Goal: Task Accomplishment & Management: Use online tool/utility

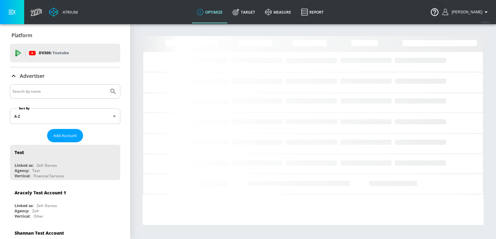
click at [61, 93] on input "Search by name" at bounding box center [59, 91] width 94 height 8
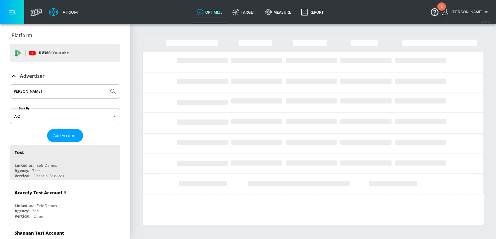
type input "[PERSON_NAME]"
click at [106, 85] on button "Submit Search" at bounding box center [113, 92] width 14 height 14
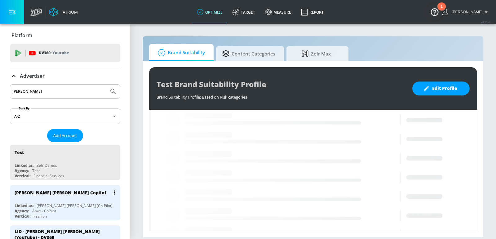
click at [39, 203] on div "[PERSON_NAME] [PERSON_NAME] [Co-Pilot]" at bounding box center [75, 205] width 76 height 5
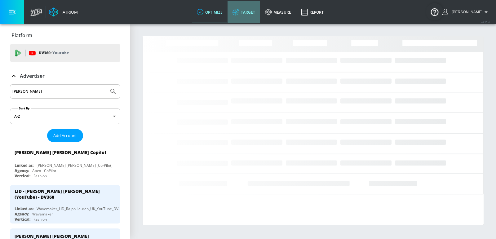
click at [236, 13] on icon at bounding box center [235, 12] width 2 height 2
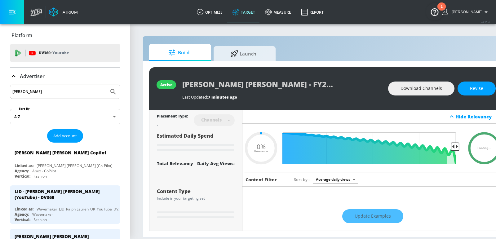
type input "0.05"
click at [294, 50] on div "Build Launch" at bounding box center [326, 52] width 354 height 17
click at [265, 54] on span "Launch" at bounding box center [243, 52] width 47 height 15
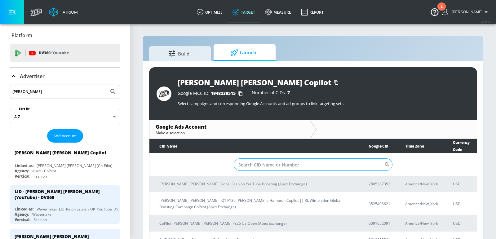
click at [273, 163] on input "Sort By" at bounding box center [309, 164] width 150 height 12
paste input "8619055541"
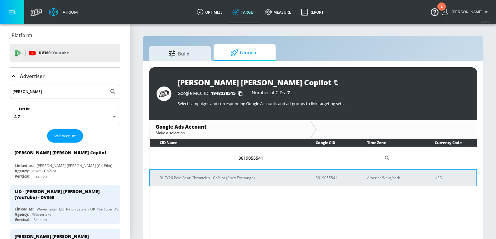
type input "8619055541"
click at [241, 179] on p "RL FY26 Polo Bear Chronicles - CoPilot (Apex Exchange)" at bounding box center [230, 177] width 141 height 7
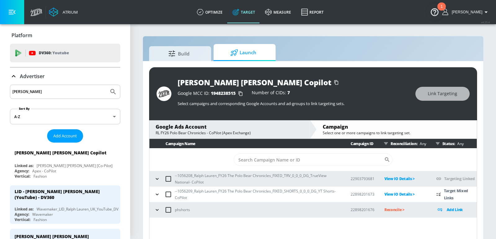
click at [155, 195] on icon "button" at bounding box center [157, 194] width 6 height 6
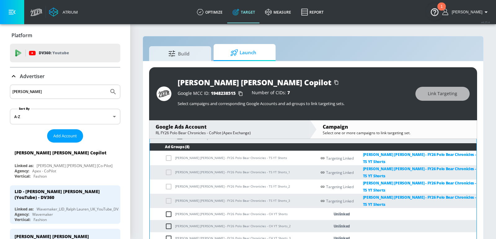
scroll to position [94, 0]
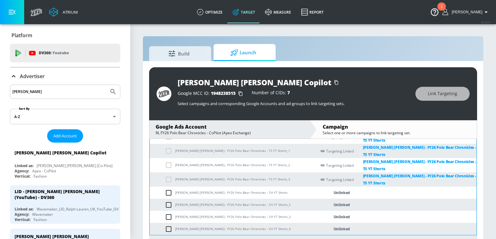
click at [210, 187] on td "[PERSON_NAME] [PERSON_NAME] - FY26 Polo Bear Chronicles - CH YT Shorts" at bounding box center [233, 193] width 167 height 12
copy td "[PERSON_NAME] [PERSON_NAME] - FY26 Polo Bear Chronicles - CH YT Shorts"
click at [169, 189] on input "checkbox" at bounding box center [170, 192] width 10 height 7
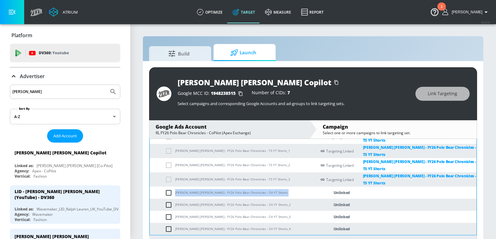
checkbox input "true"
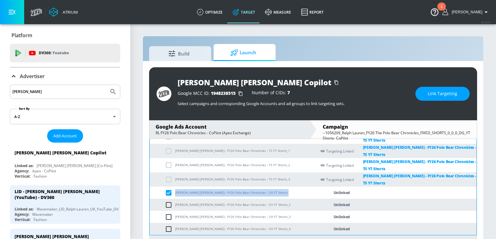
click at [169, 201] on input "checkbox" at bounding box center [170, 204] width 10 height 7
checkbox input "true"
click at [166, 213] on input "checkbox" at bounding box center [170, 216] width 10 height 7
checkbox input "true"
click at [168, 225] on input "checkbox" at bounding box center [170, 228] width 10 height 7
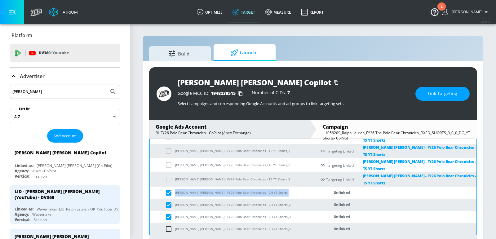
checkbox input "true"
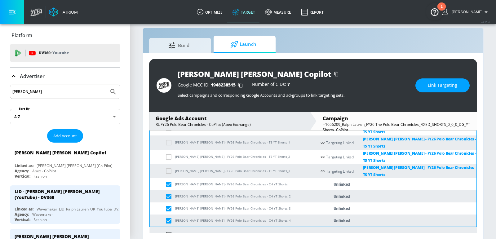
click at [432, 86] on span "Link Targeting" at bounding box center [442, 86] width 29 height 8
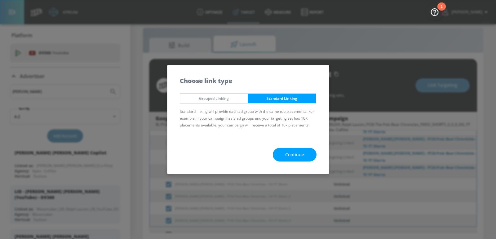
click at [293, 153] on span "Continue" at bounding box center [294, 155] width 19 height 8
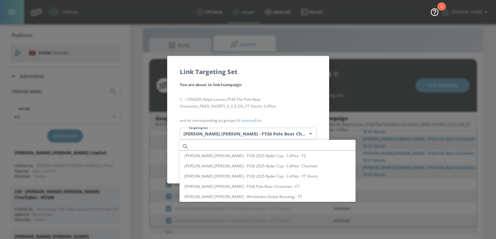
click at [257, 130] on body "Atrium optimize Target measure Report optimize Target measure Report v 4.25.4 […" at bounding box center [248, 116] width 496 height 248
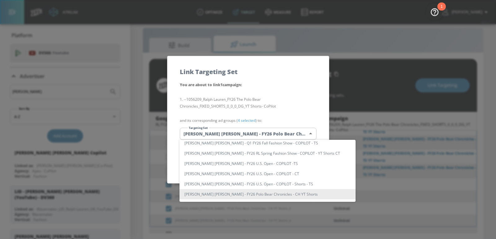
scroll to position [4259, 0]
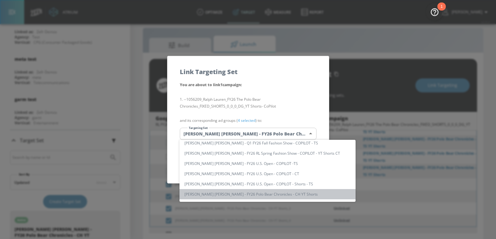
click at [271, 195] on li "[PERSON_NAME] [PERSON_NAME] - FY26 Polo Bear Chronicles - CH YT Shorts" at bounding box center [267, 194] width 176 height 10
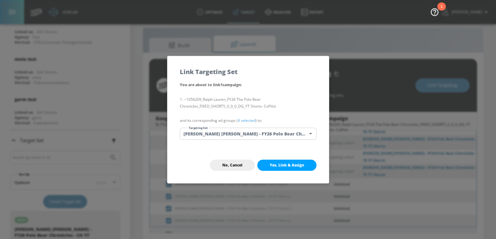
click at [289, 170] on button "Yes, Link & Assign" at bounding box center [286, 165] width 59 height 11
checkbox input "false"
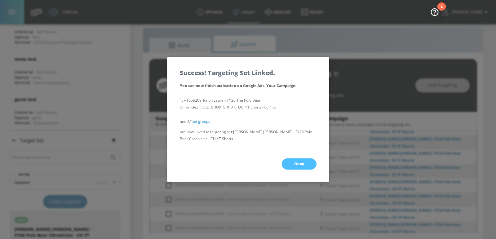
click at [293, 167] on button "Okay" at bounding box center [299, 163] width 35 height 11
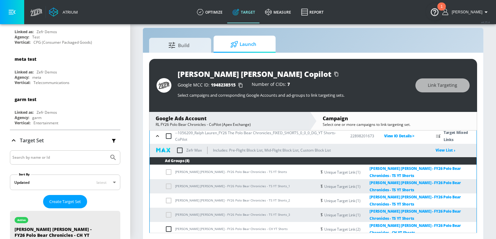
scroll to position [42, 0]
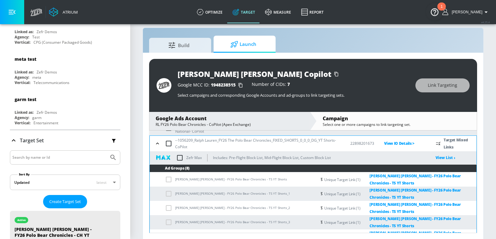
click at [157, 144] on icon "button" at bounding box center [157, 143] width 6 height 6
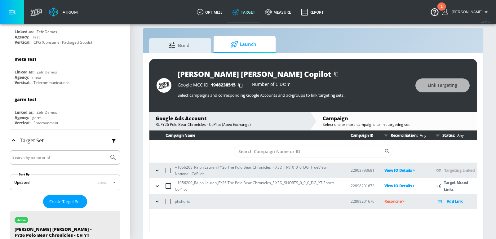
scroll to position [0, 0]
click at [156, 188] on icon "button" at bounding box center [157, 186] width 6 height 6
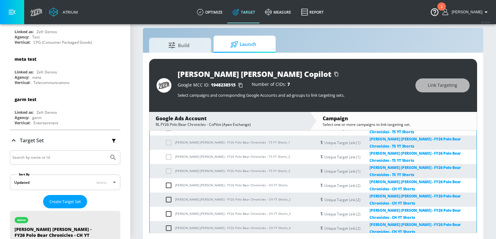
scroll to position [25, 0]
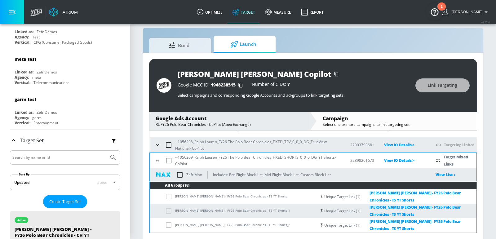
click at [182, 174] on input "checkbox" at bounding box center [179, 174] width 13 height 13
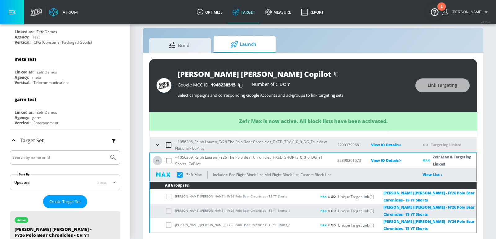
checkbox input "true"
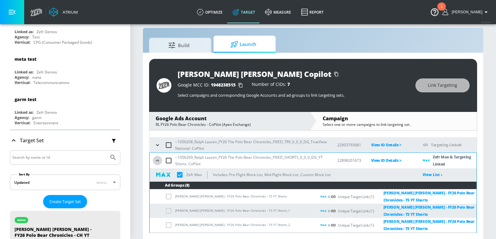
click at [158, 160] on icon "button" at bounding box center [157, 161] width 3 height 2
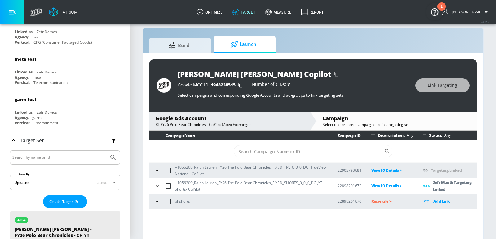
scroll to position [0, 0]
click at [159, 171] on icon "button" at bounding box center [157, 170] width 6 height 6
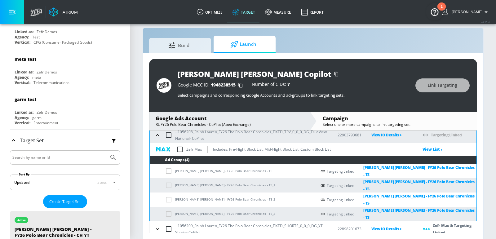
scroll to position [12, 0]
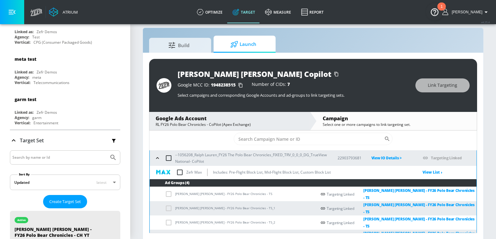
click at [158, 159] on icon "button" at bounding box center [157, 158] width 6 height 6
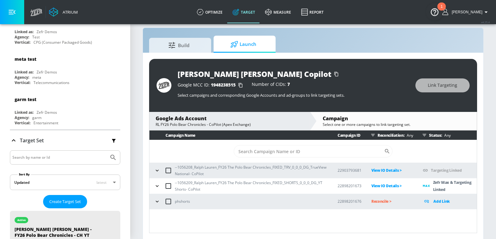
click at [143, 142] on div "[PERSON_NAME] [PERSON_NAME] Copilot Google MCC ID: 1948238515 Number of CIDs: 7…" at bounding box center [313, 146] width 340 height 187
